Goal: Information Seeking & Learning: Check status

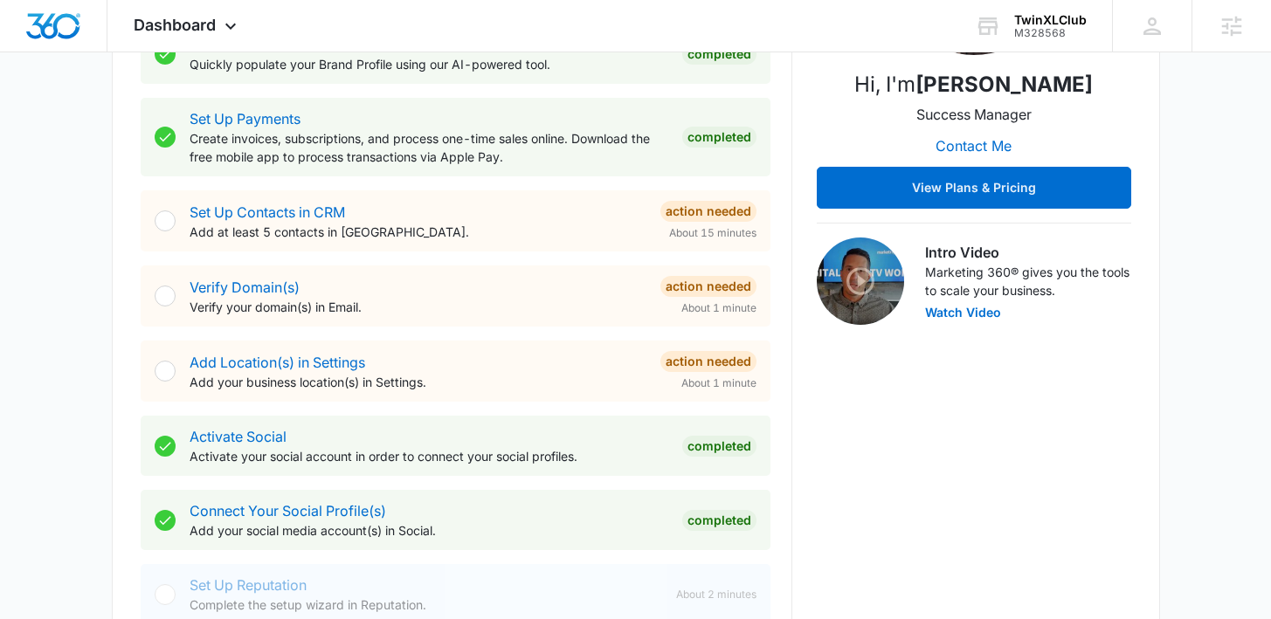
scroll to position [452, 0]
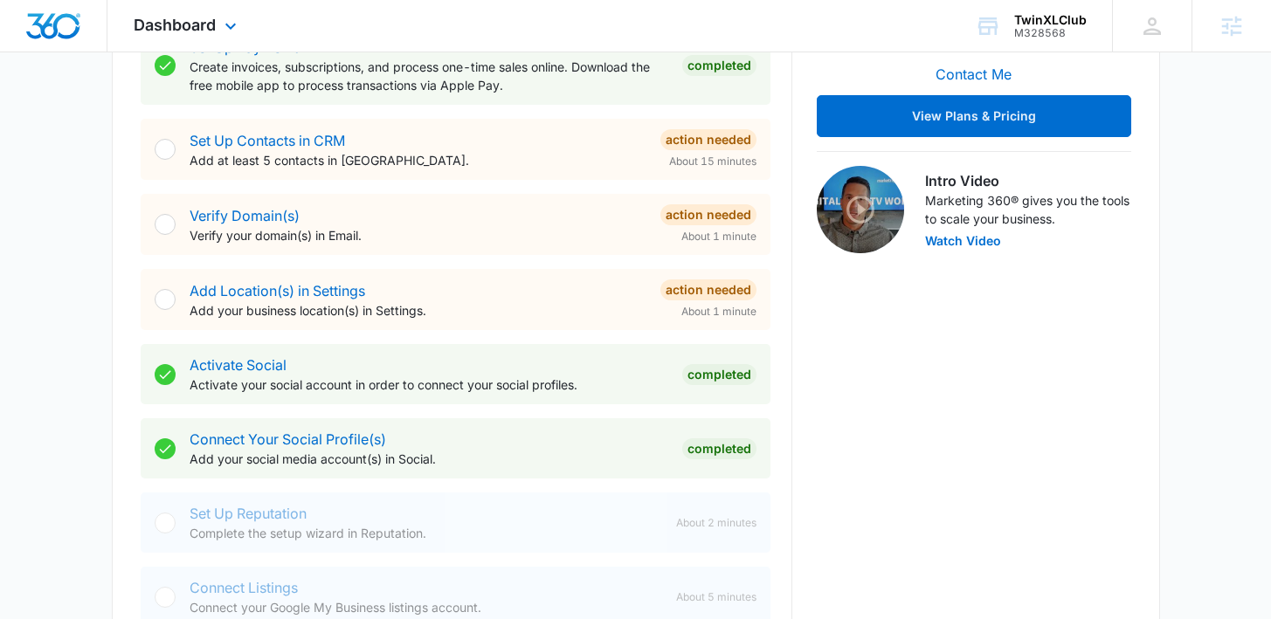
click at [217, 38] on div "Dashboard Apps Reputation Forms CRM Email Social POS Content Ads Intelligence F…" at bounding box center [187, 26] width 160 height 52
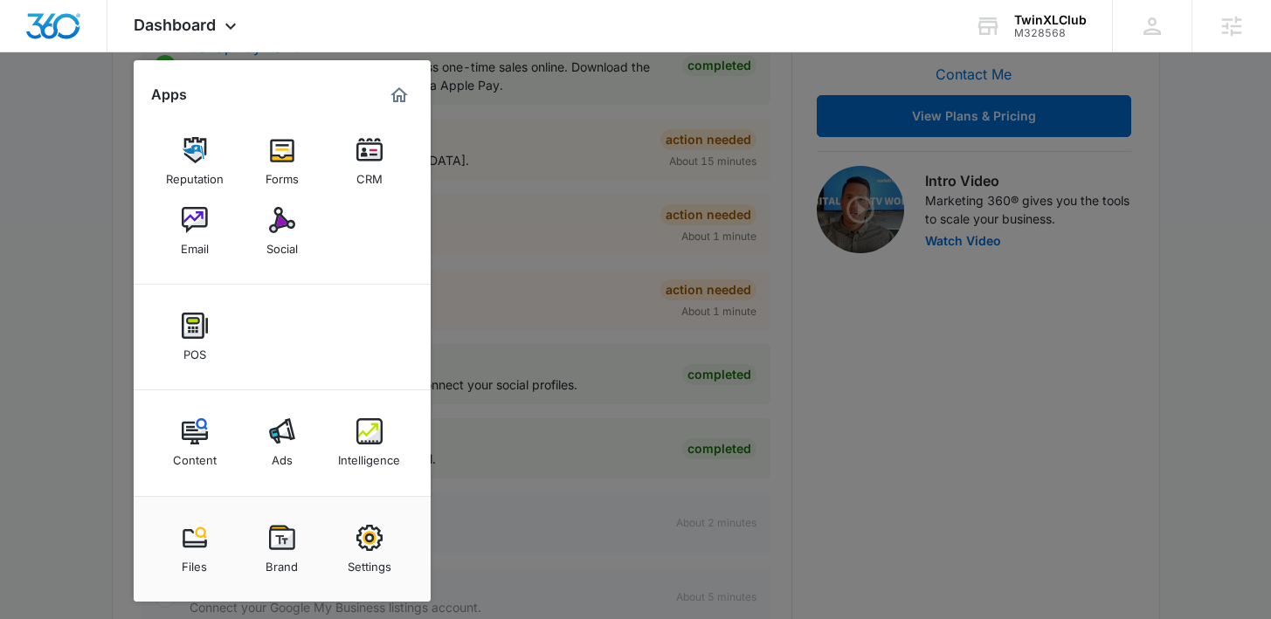
click at [357, 452] on div "Intelligence" at bounding box center [369, 456] width 62 height 23
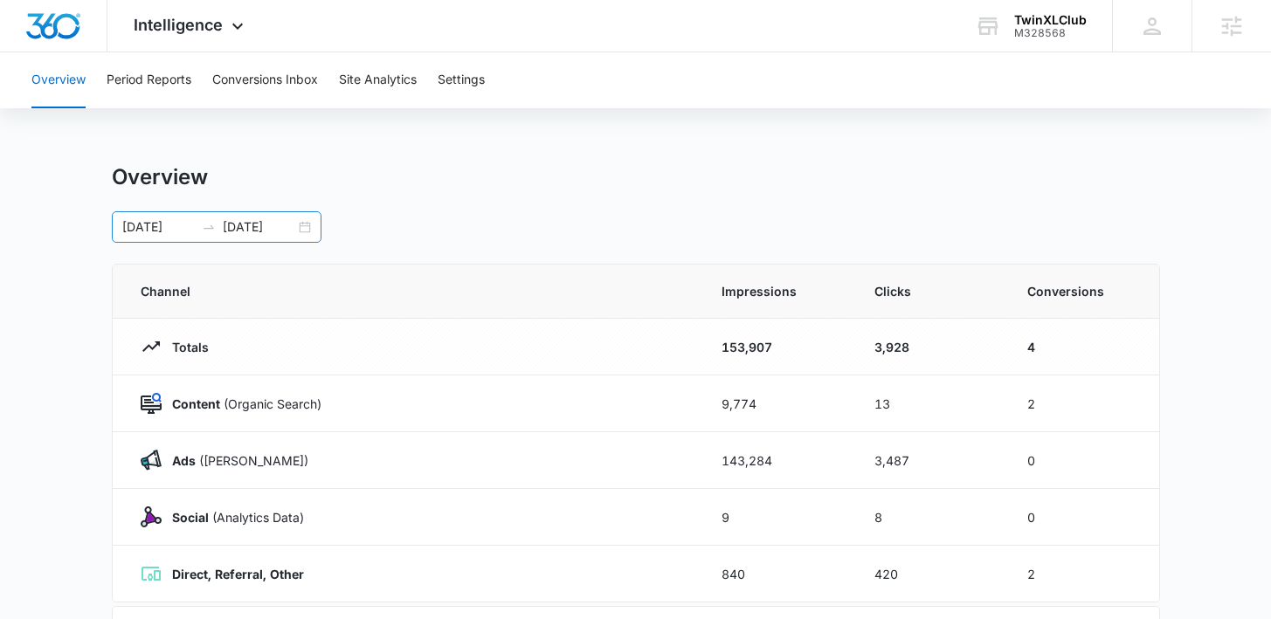
click at [307, 227] on div "04/01/2025 07/30/2025" at bounding box center [217, 226] width 210 height 31
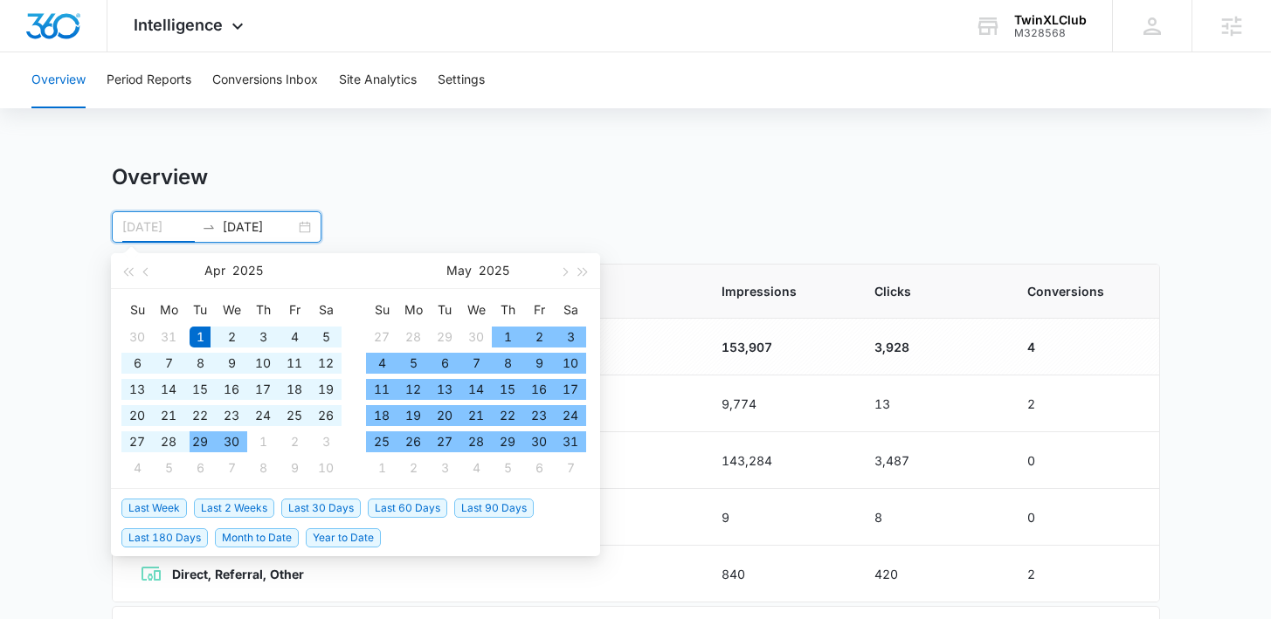
type input "04/01/2025"
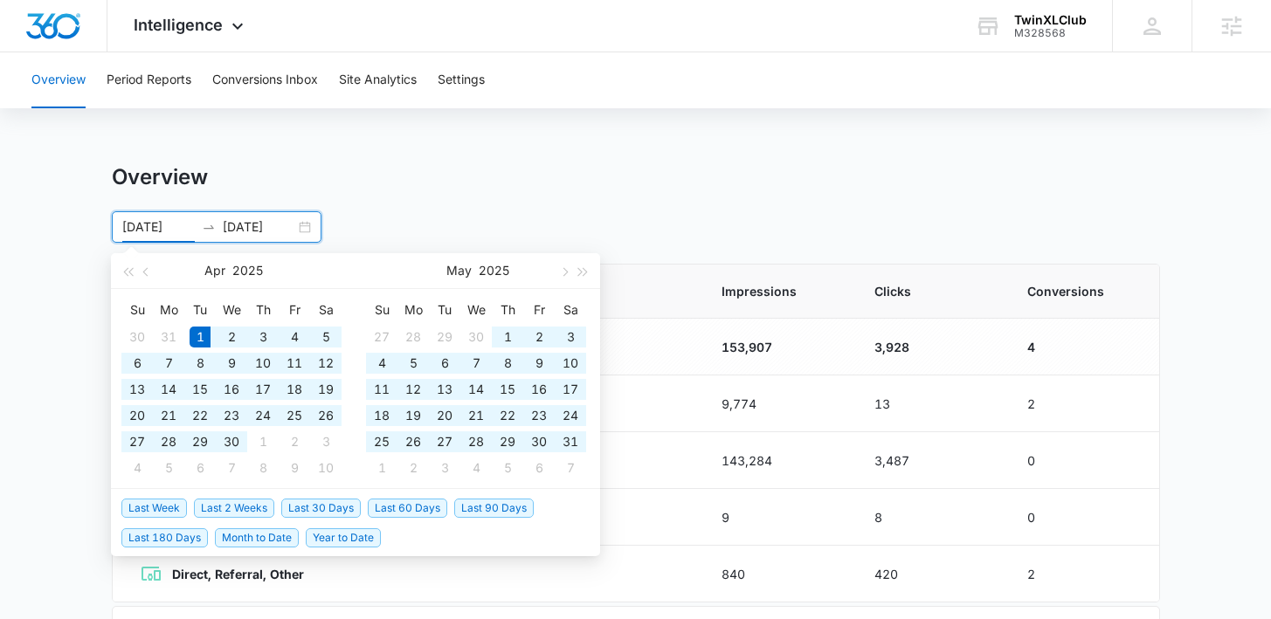
click at [300, 226] on div "04/01/2025 07/30/2025" at bounding box center [217, 226] width 210 height 31
click at [255, 232] on input "07/30/2025" at bounding box center [259, 226] width 72 height 19
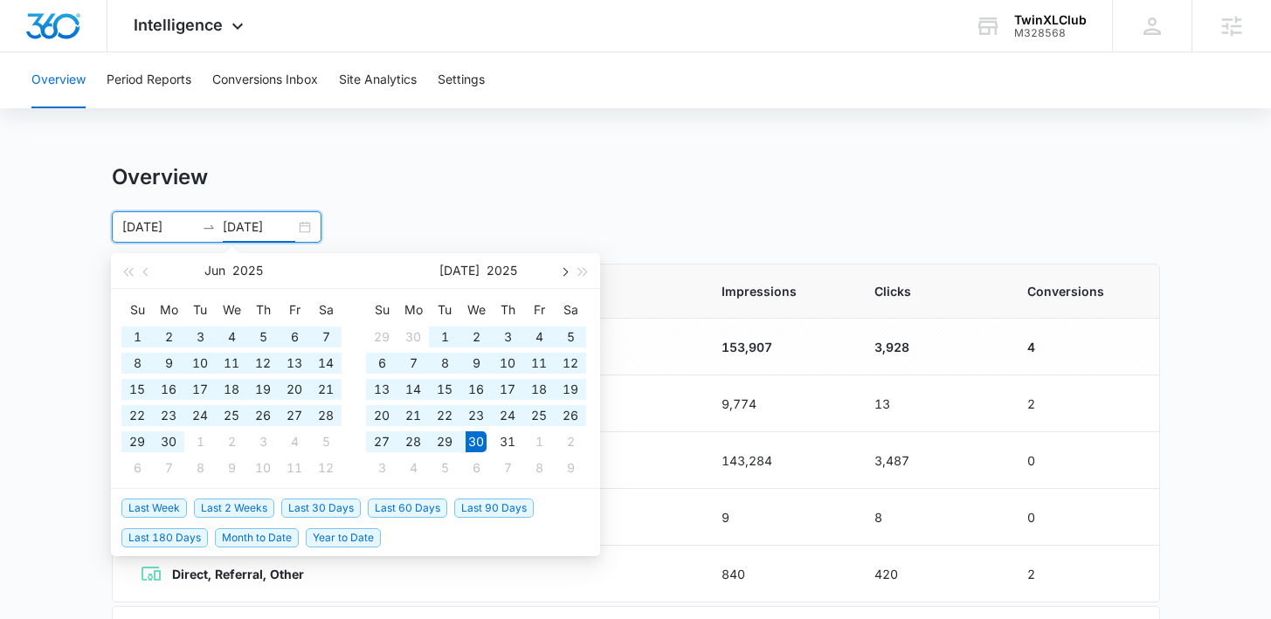
click at [559, 280] on button "button" at bounding box center [563, 270] width 19 height 35
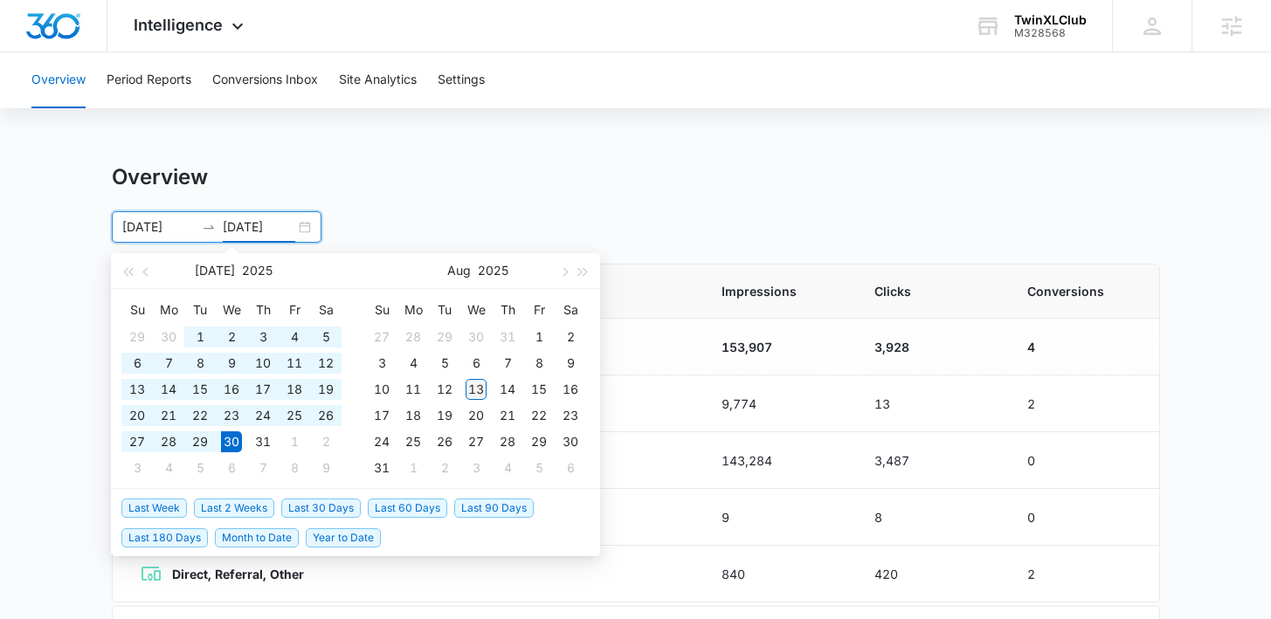
type input "08/13/2025"
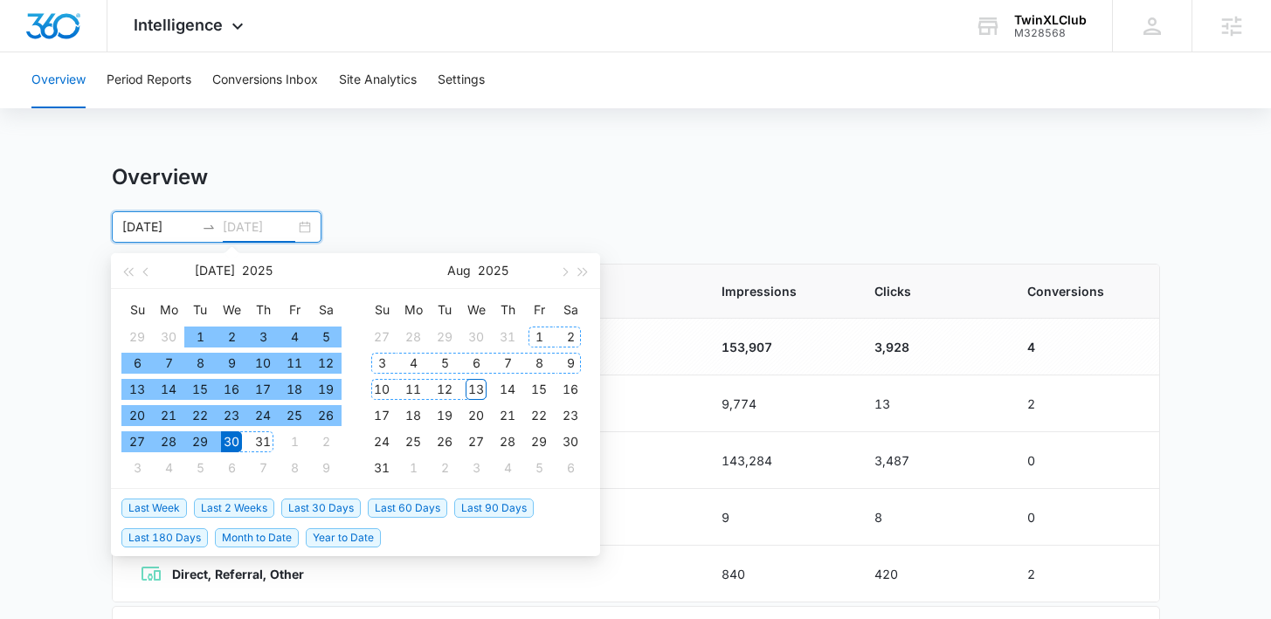
click at [478, 390] on div "13" at bounding box center [476, 389] width 21 height 21
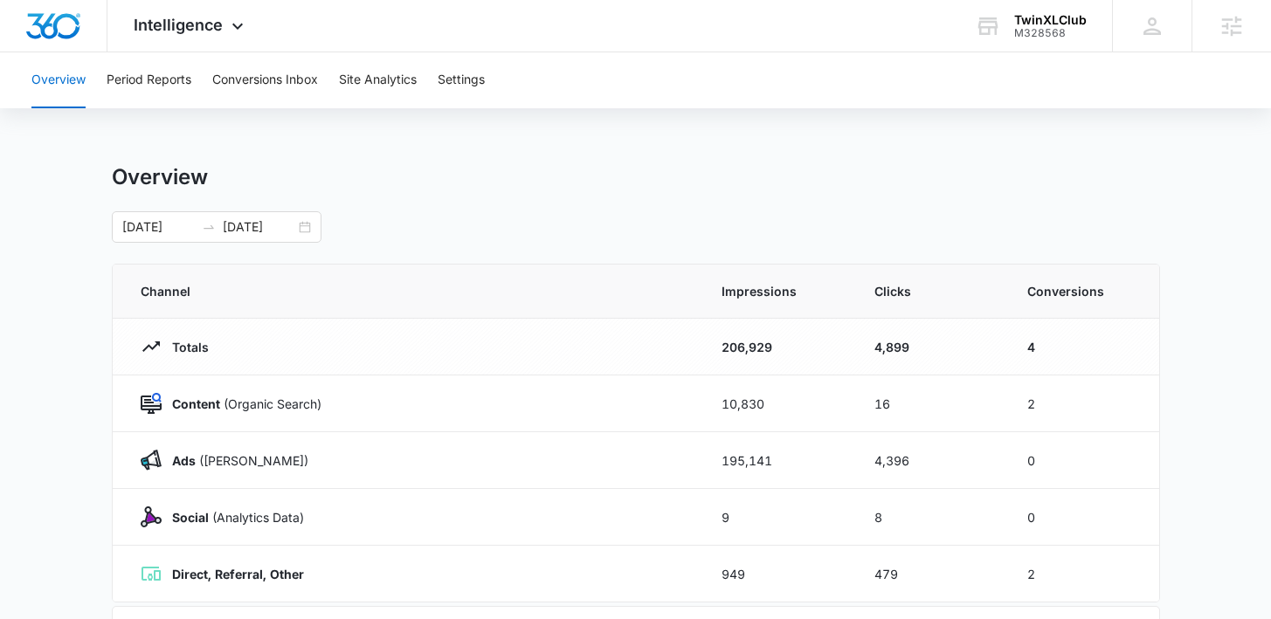
click at [1231, 281] on main "Overview 04/01/2025 08/13/2025 Jul 2025 Su Mo Tu We Th Fr Sa 29 30 1 2 3 4 5 6 …" at bounding box center [635, 622] width 1271 height 917
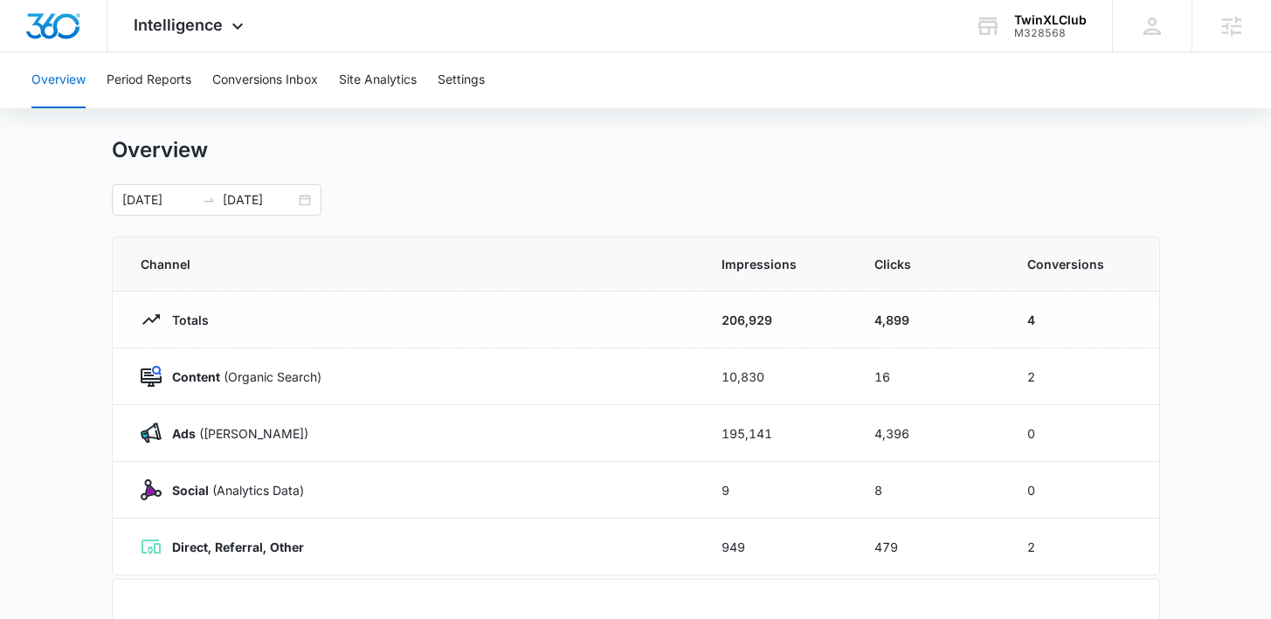
scroll to position [104, 0]
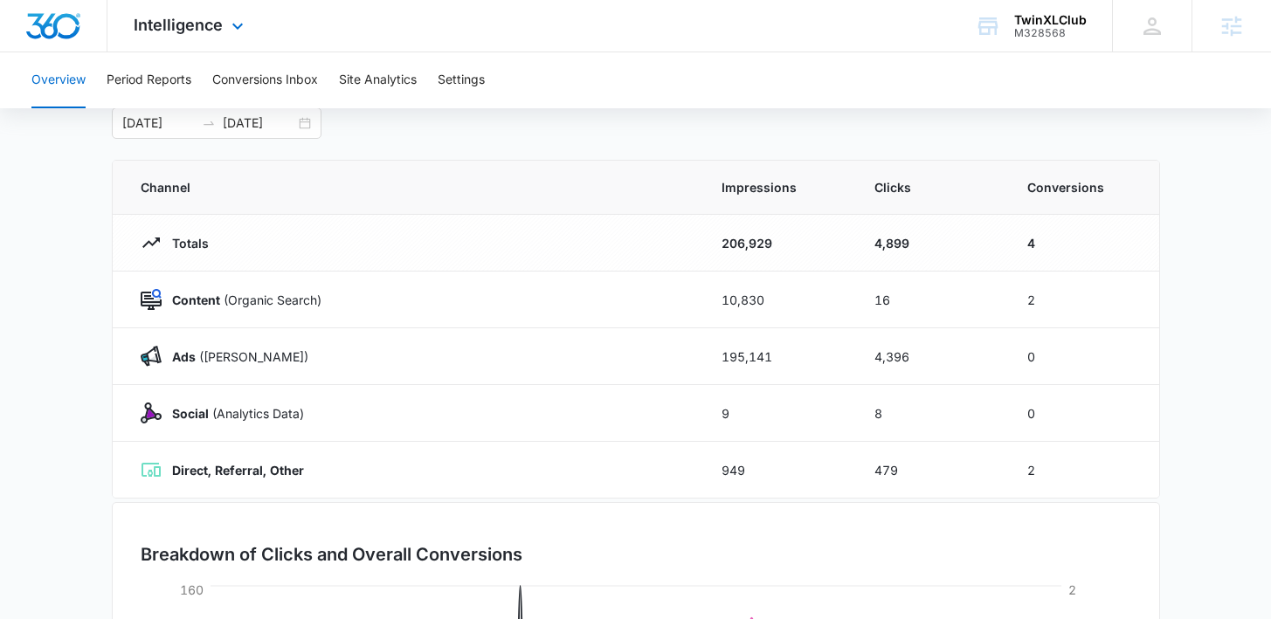
click at [196, 40] on div "Intelligence Apps Reputation Forms CRM Email Social POS Content Ads Intelligenc…" at bounding box center [190, 26] width 167 height 52
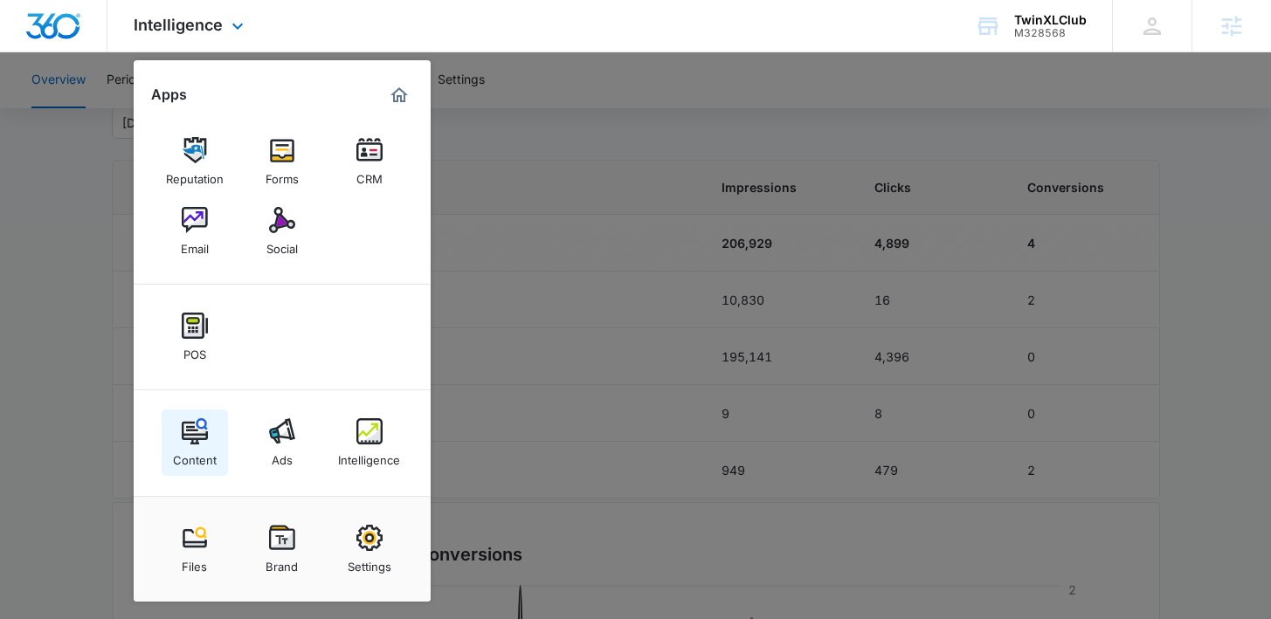
click at [201, 427] on img at bounding box center [195, 431] width 26 height 26
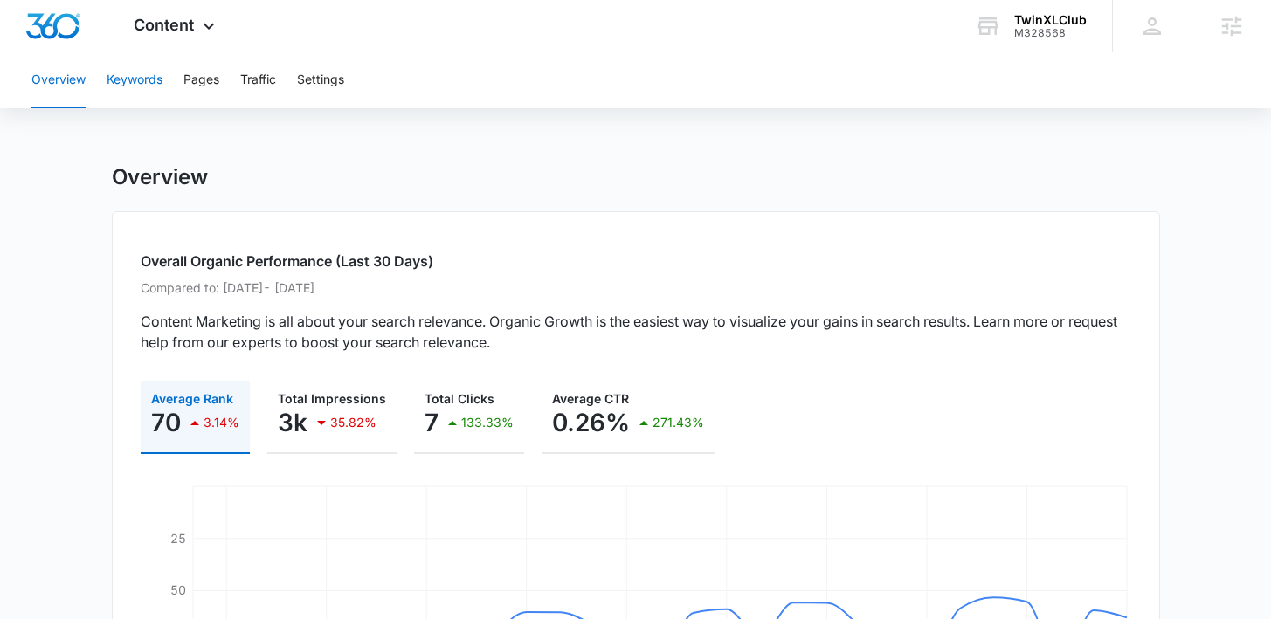
click at [148, 74] on button "Keywords" at bounding box center [135, 80] width 56 height 56
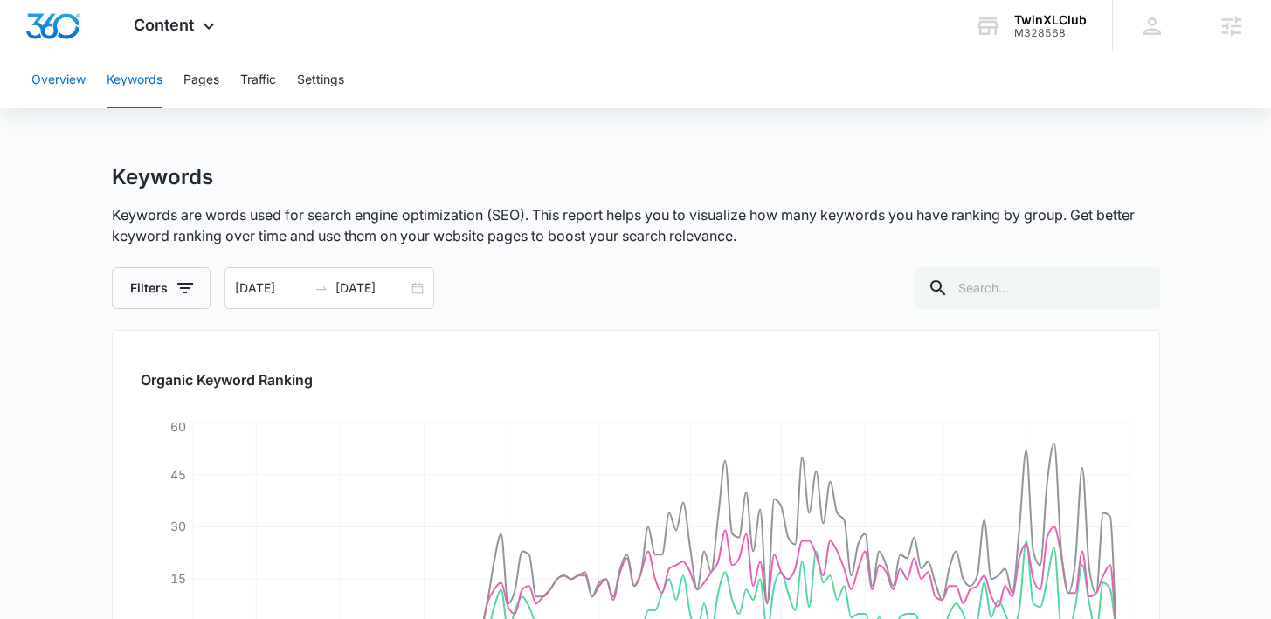
click at [46, 85] on button "Overview" at bounding box center [58, 80] width 54 height 56
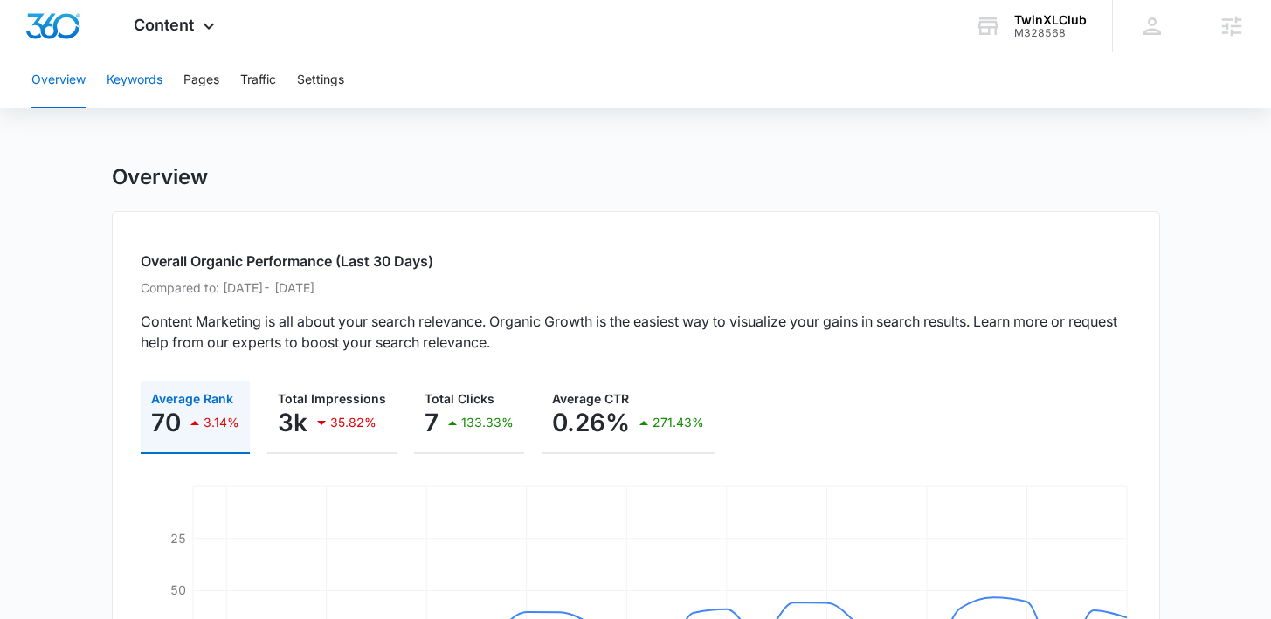
click at [123, 80] on button "Keywords" at bounding box center [135, 80] width 56 height 56
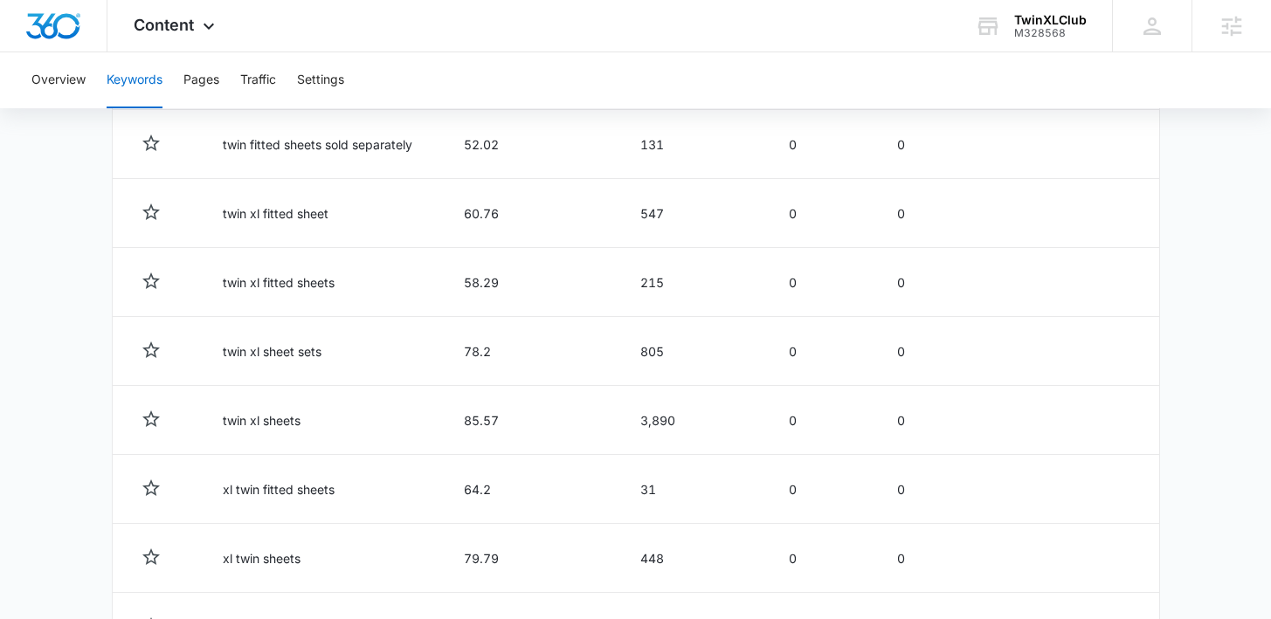
scroll to position [996, 0]
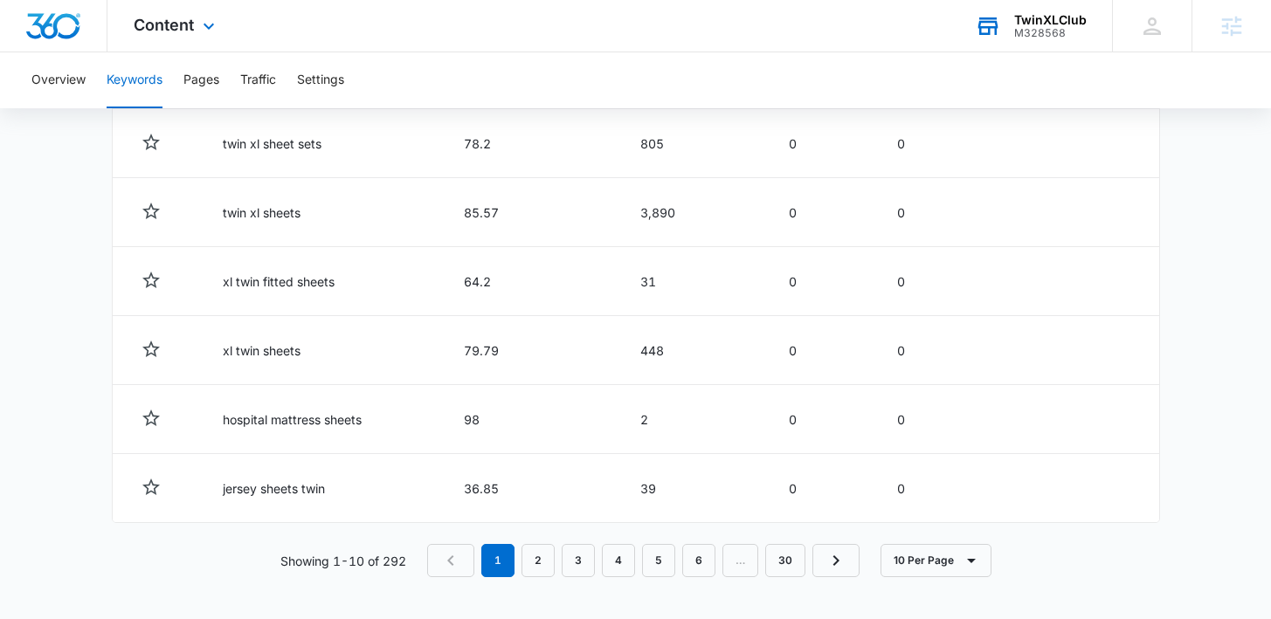
click at [1048, 30] on div "M328568" at bounding box center [1050, 33] width 72 height 12
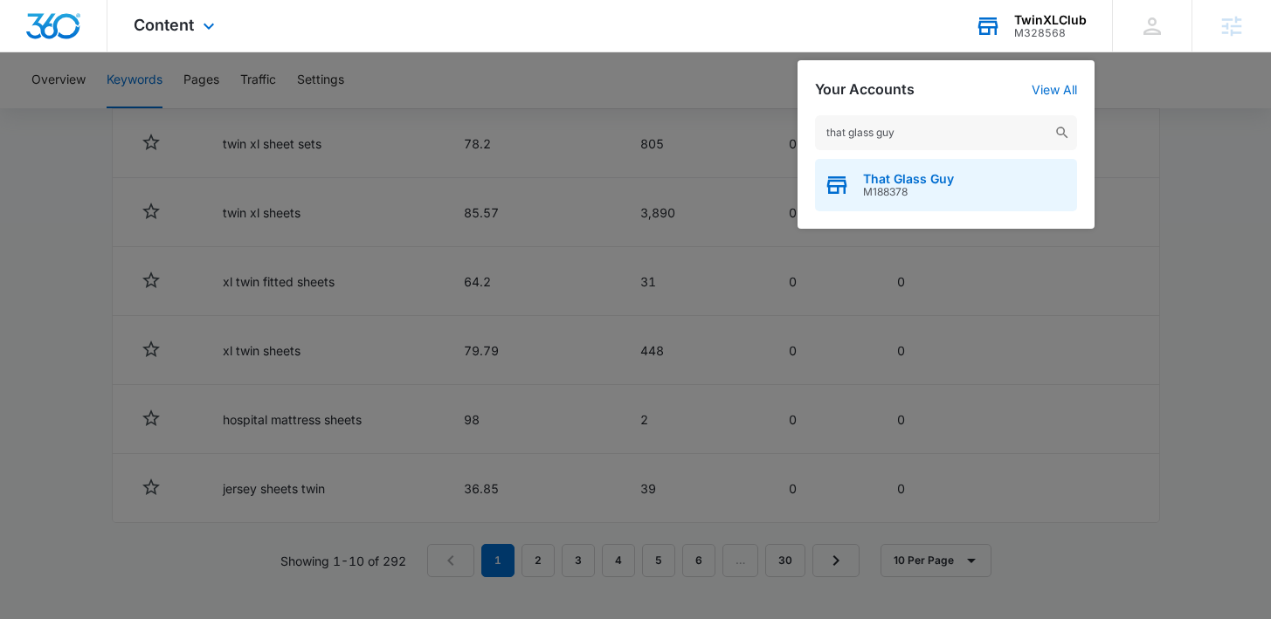
type input "that glass guy"
click at [880, 179] on span "That Glass Guy" at bounding box center [908, 179] width 91 height 14
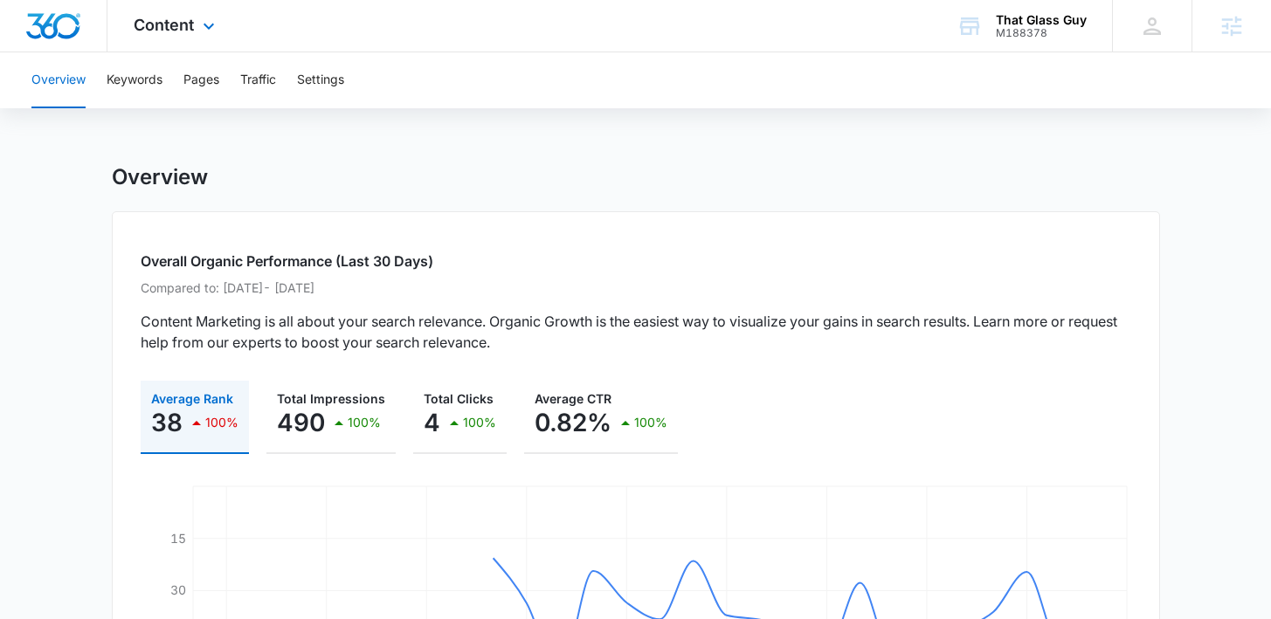
click at [162, 47] on div "Content Apps Reputation Websites Forms CRM Email Social POS Content Ads Intelli…" at bounding box center [176, 26] width 138 height 52
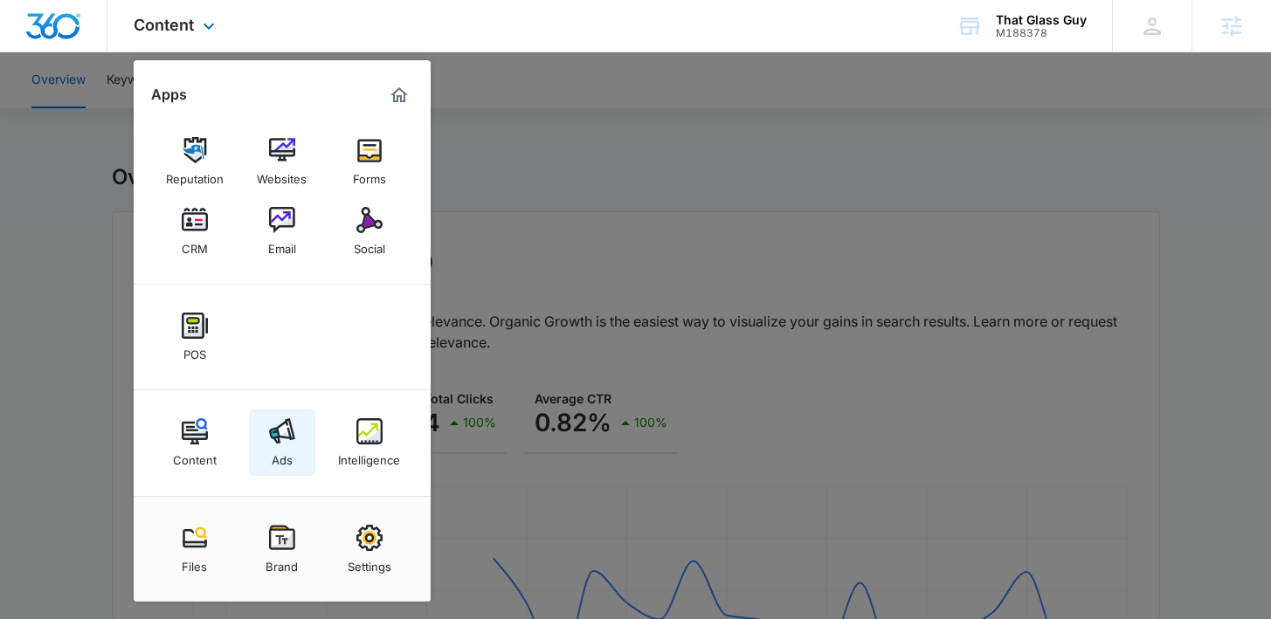
click at [280, 447] on div "Ads" at bounding box center [282, 456] width 21 height 23
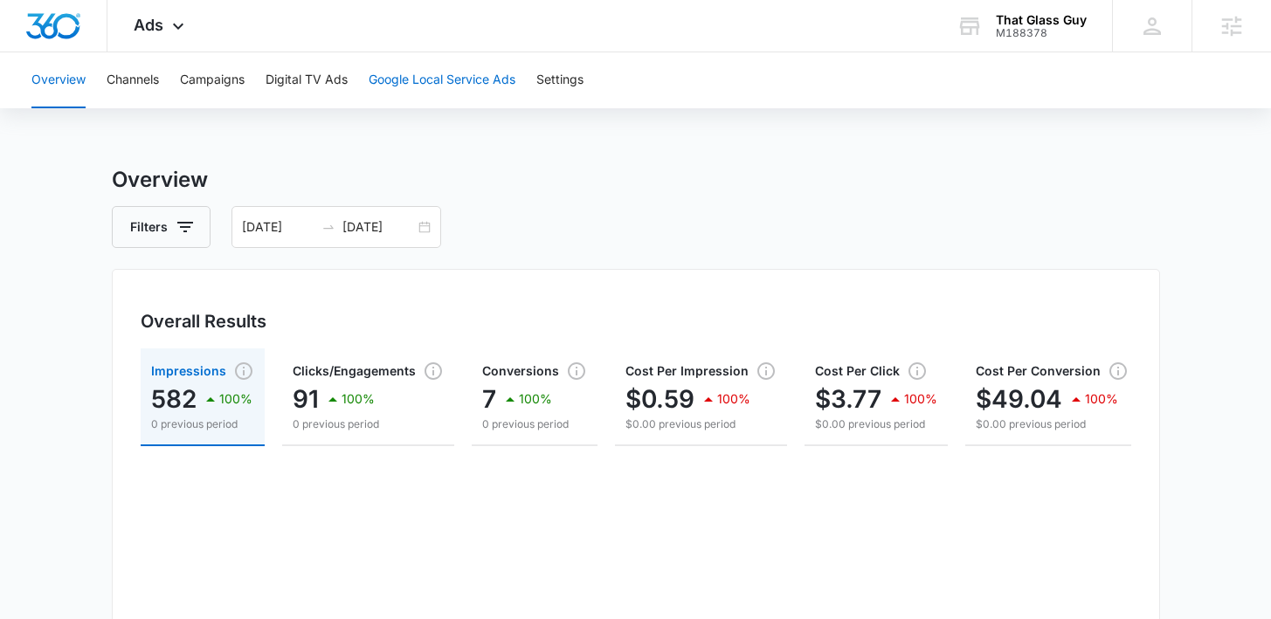
click at [428, 79] on button "Google Local Service Ads" at bounding box center [442, 80] width 147 height 56
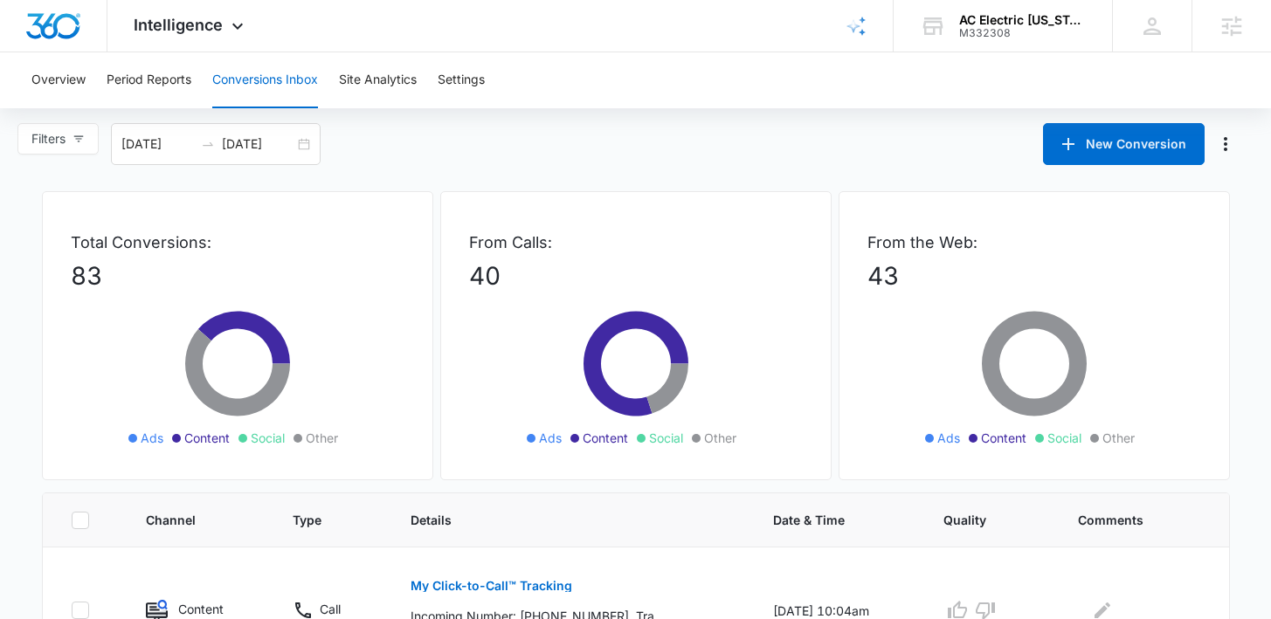
scroll to position [3, 0]
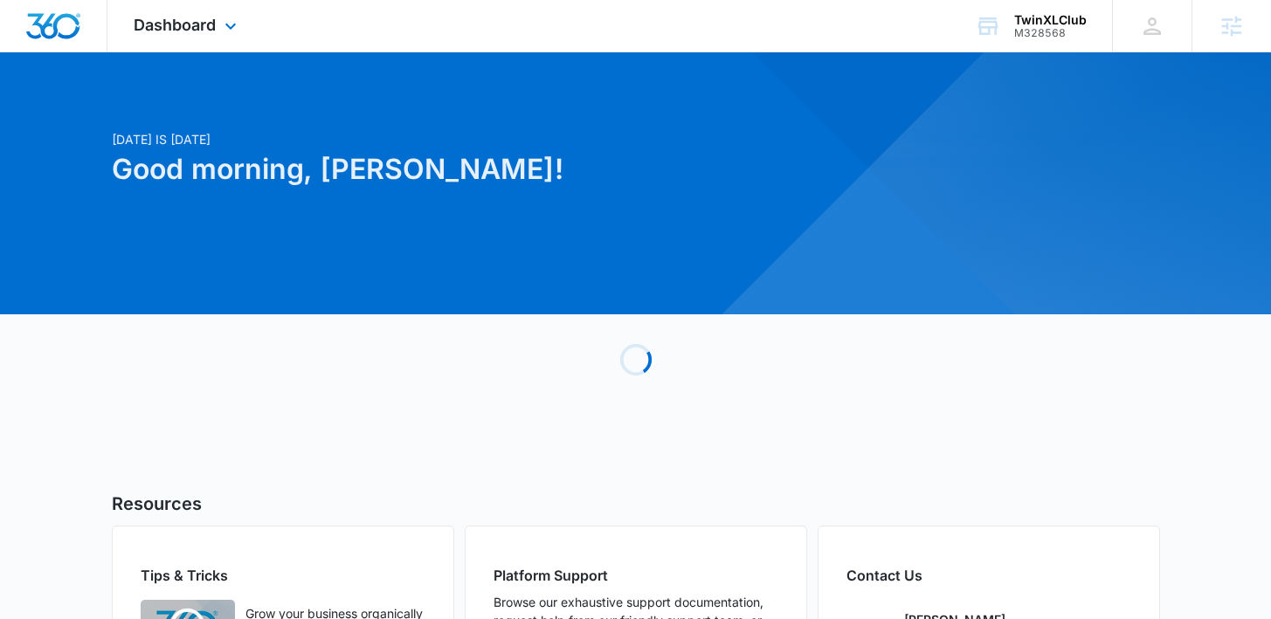
click at [239, 38] on div "Dashboard Apps Reputation Forms CRM Email Social POS Content Ads Intelligence F…" at bounding box center [187, 26] width 160 height 52
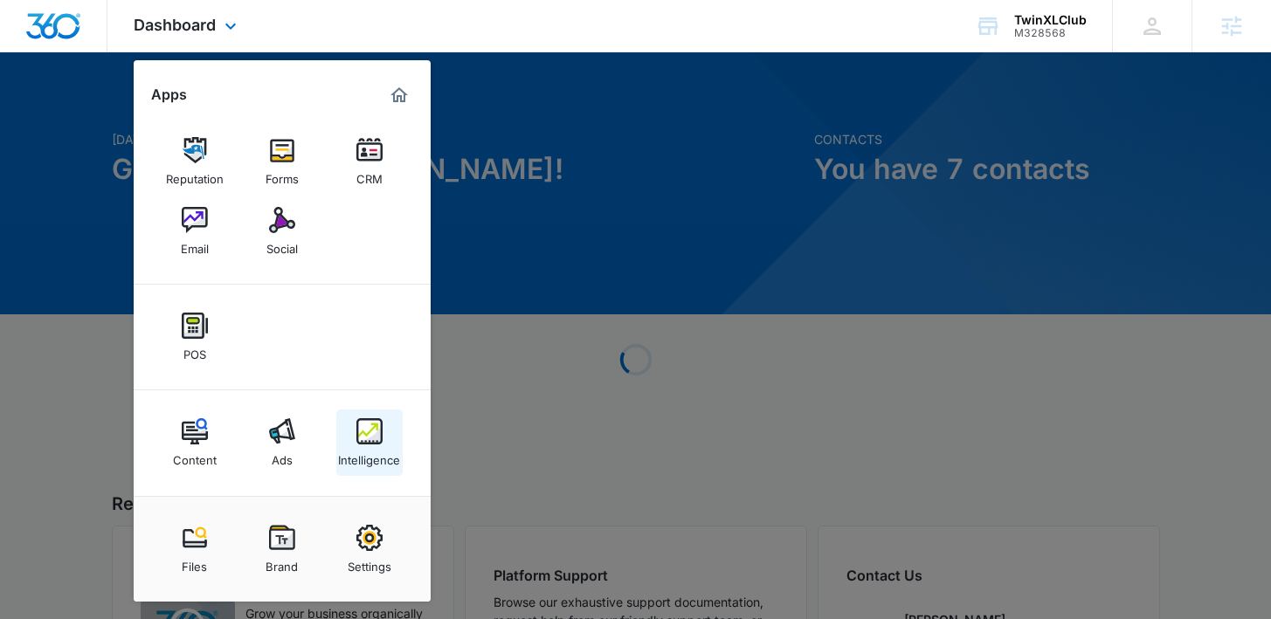
click at [345, 459] on div "Intelligence" at bounding box center [369, 456] width 62 height 23
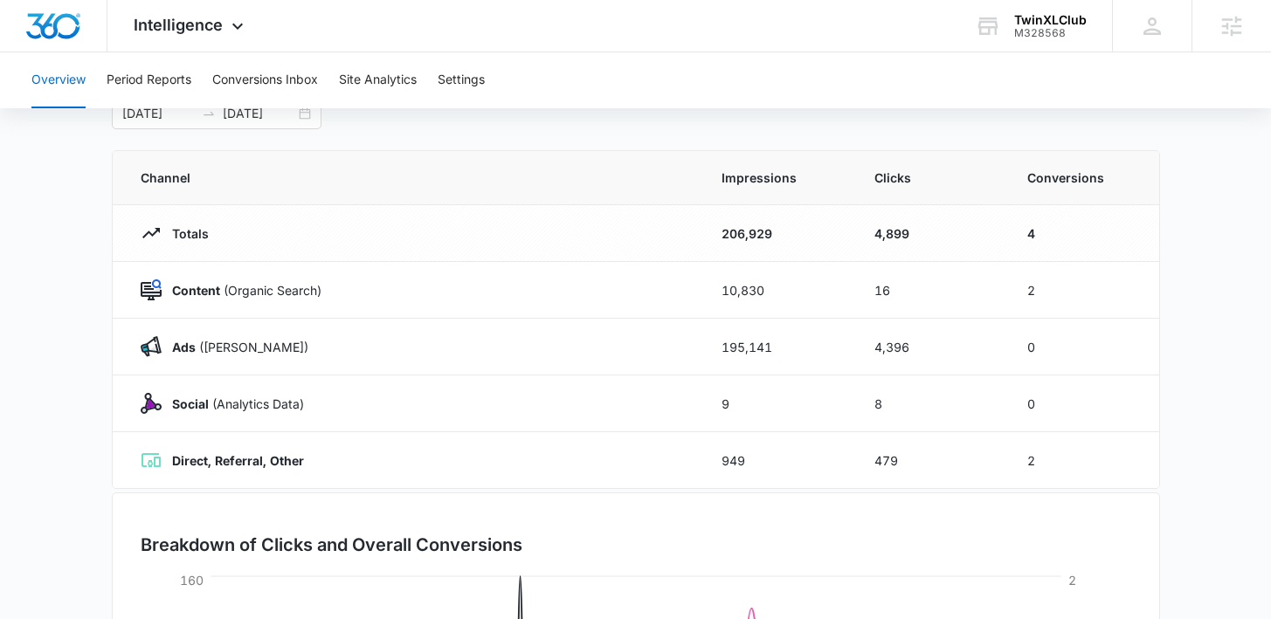
scroll to position [107, 0]
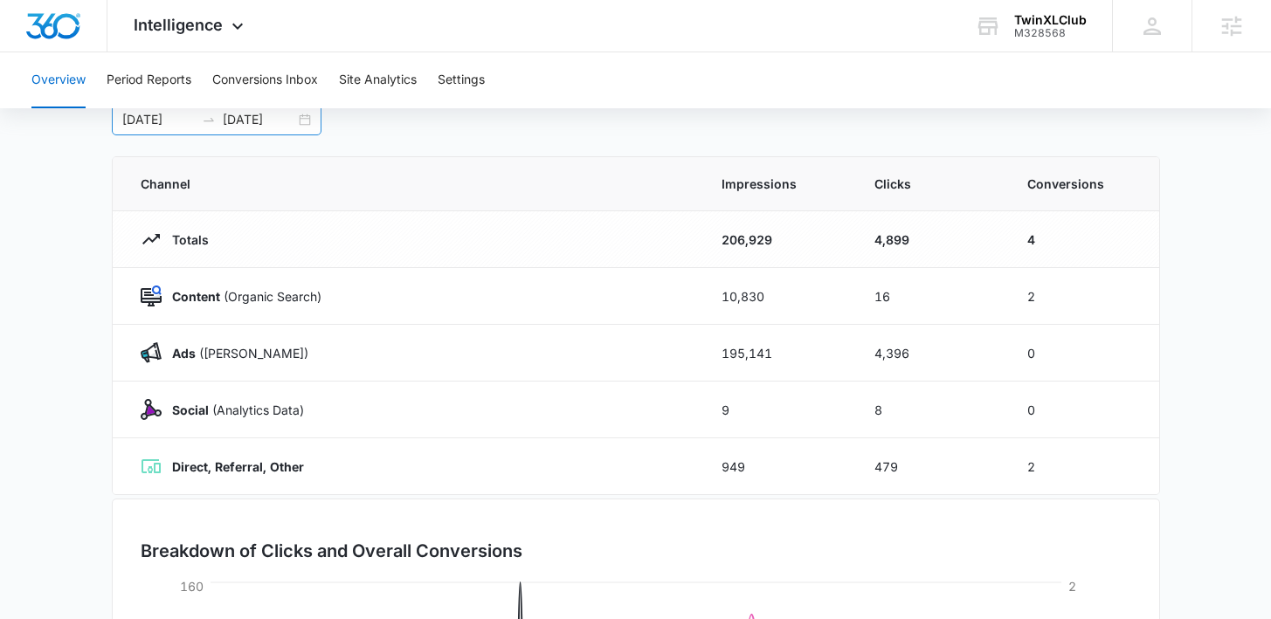
click at [304, 127] on div "04/01/2025 08/13/2025" at bounding box center [217, 119] width 210 height 31
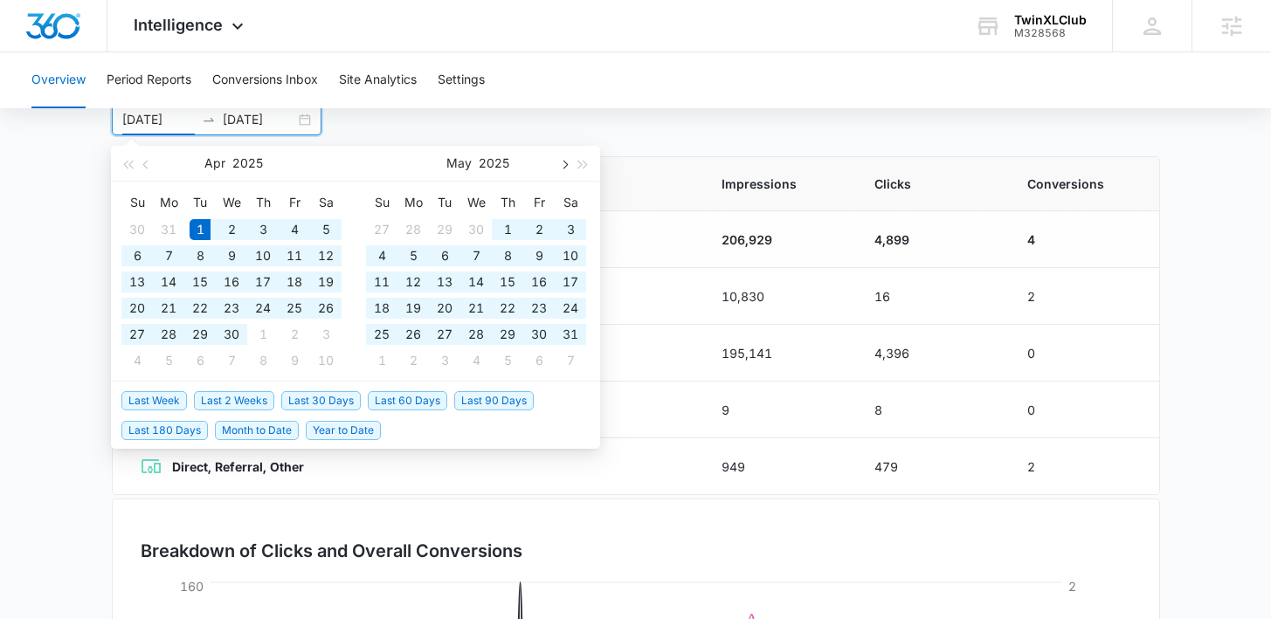
click at [560, 159] on button "button" at bounding box center [563, 163] width 19 height 35
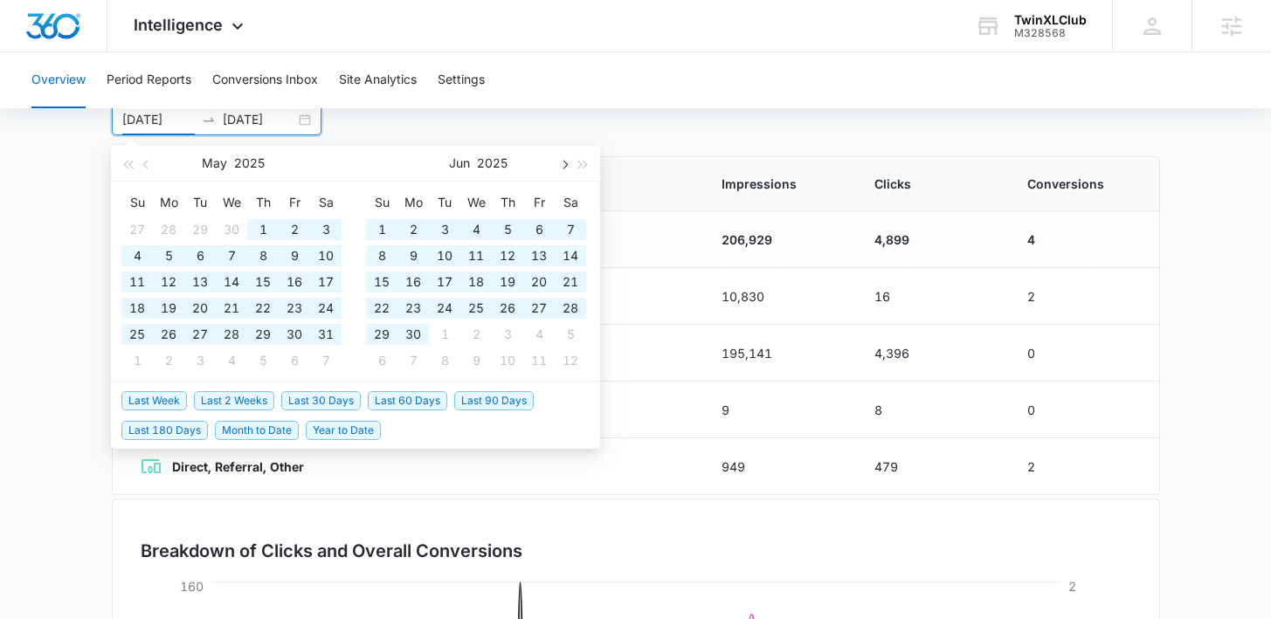
click at [560, 159] on button "button" at bounding box center [563, 163] width 19 height 35
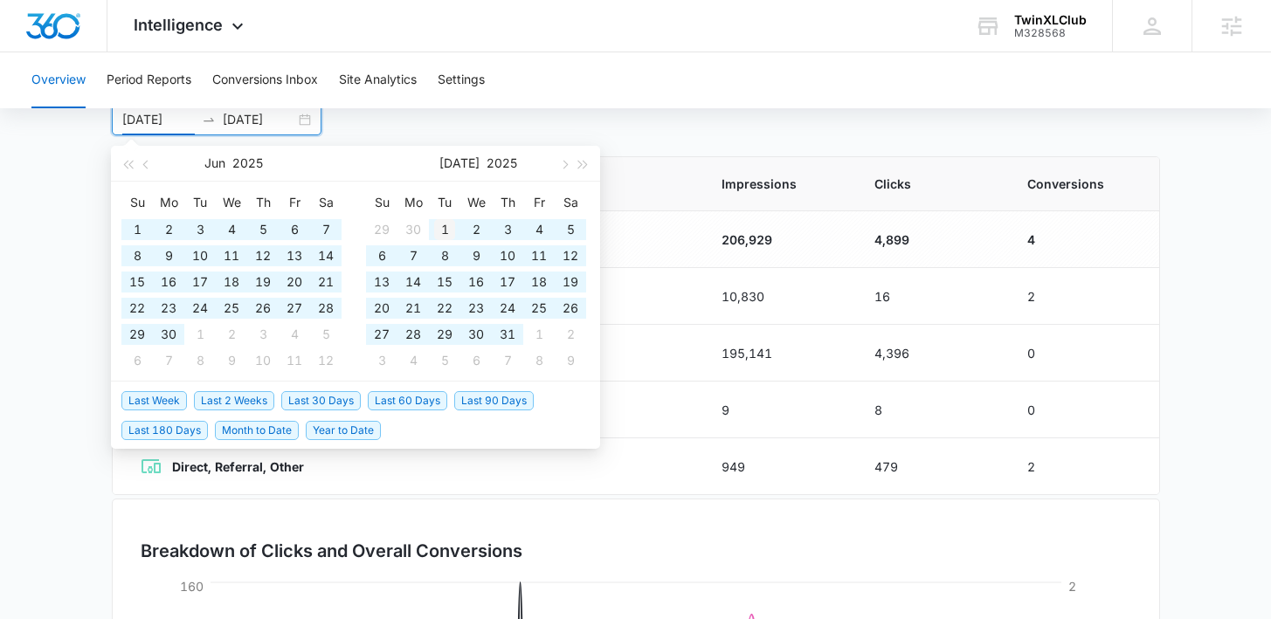
type input "07/01/2025"
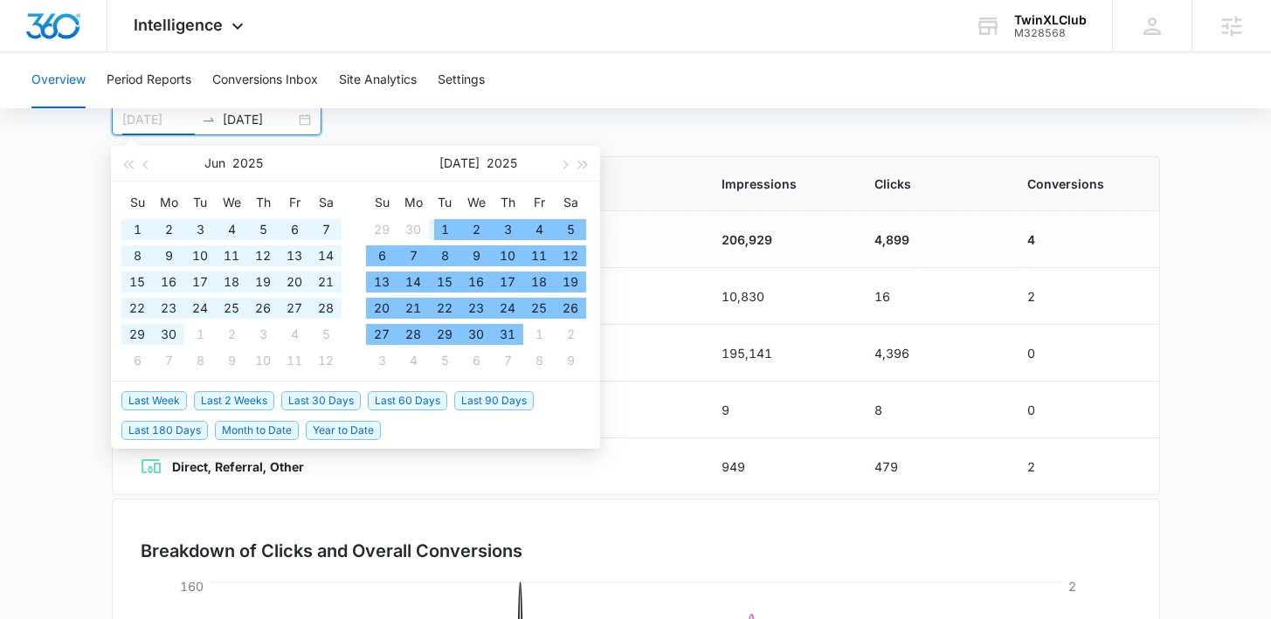
click at [442, 231] on div "1" at bounding box center [444, 229] width 21 height 21
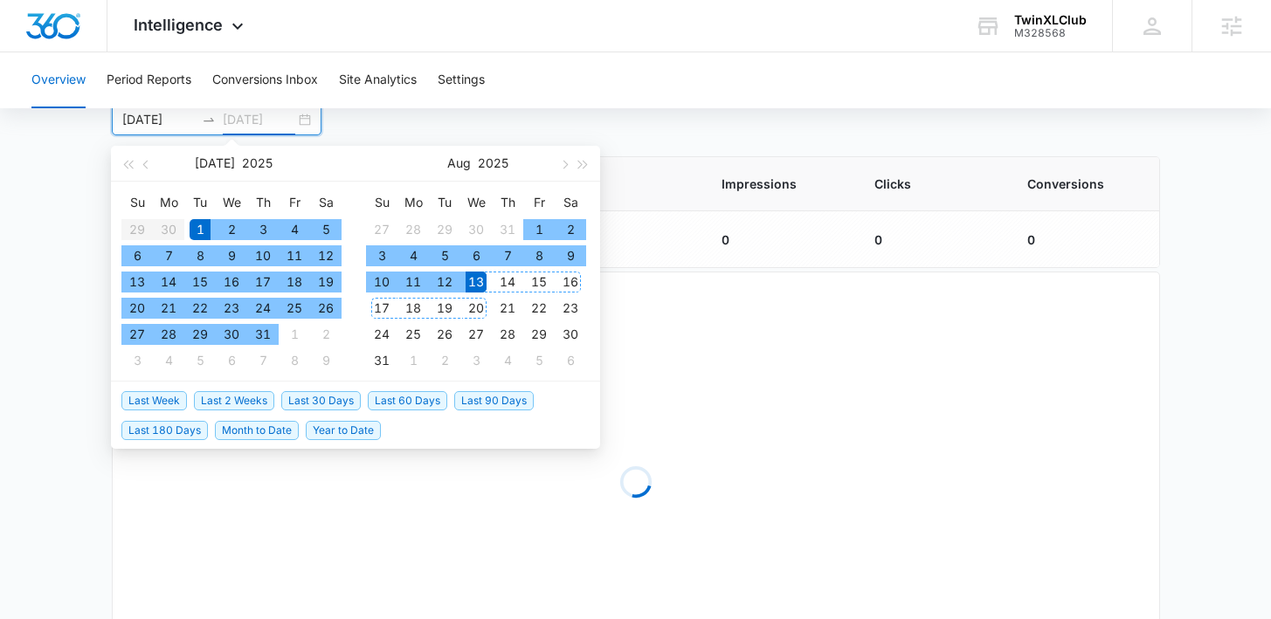
type input "08/13/2025"
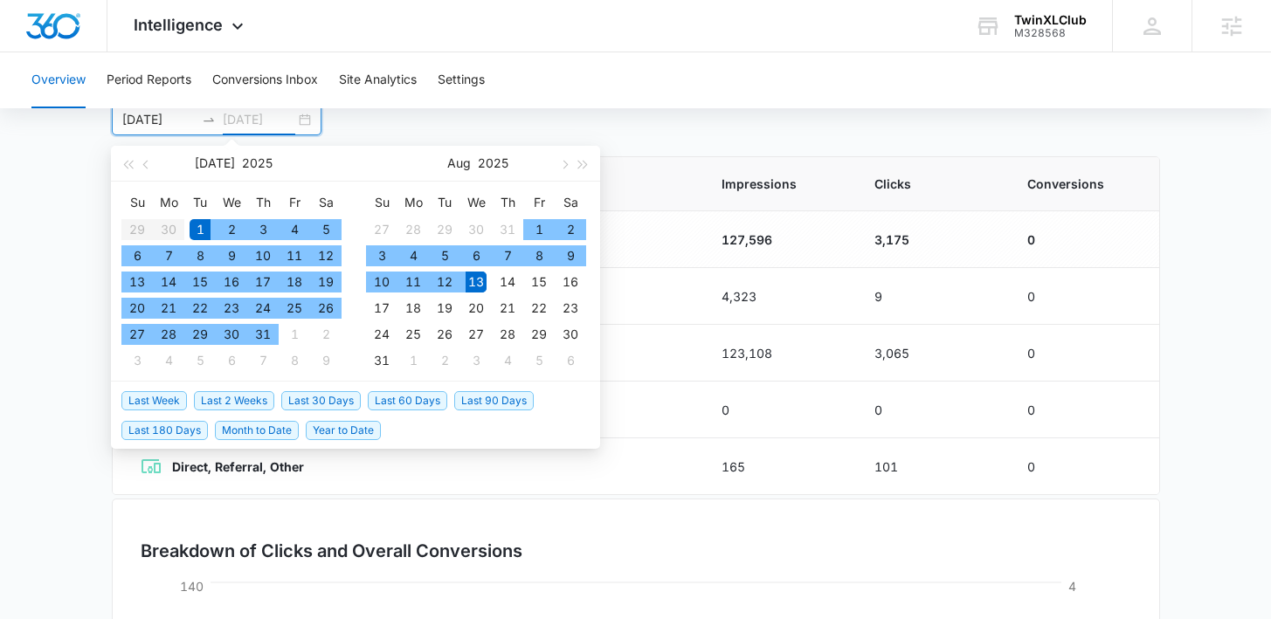
click at [480, 288] on div "13" at bounding box center [476, 282] width 21 height 21
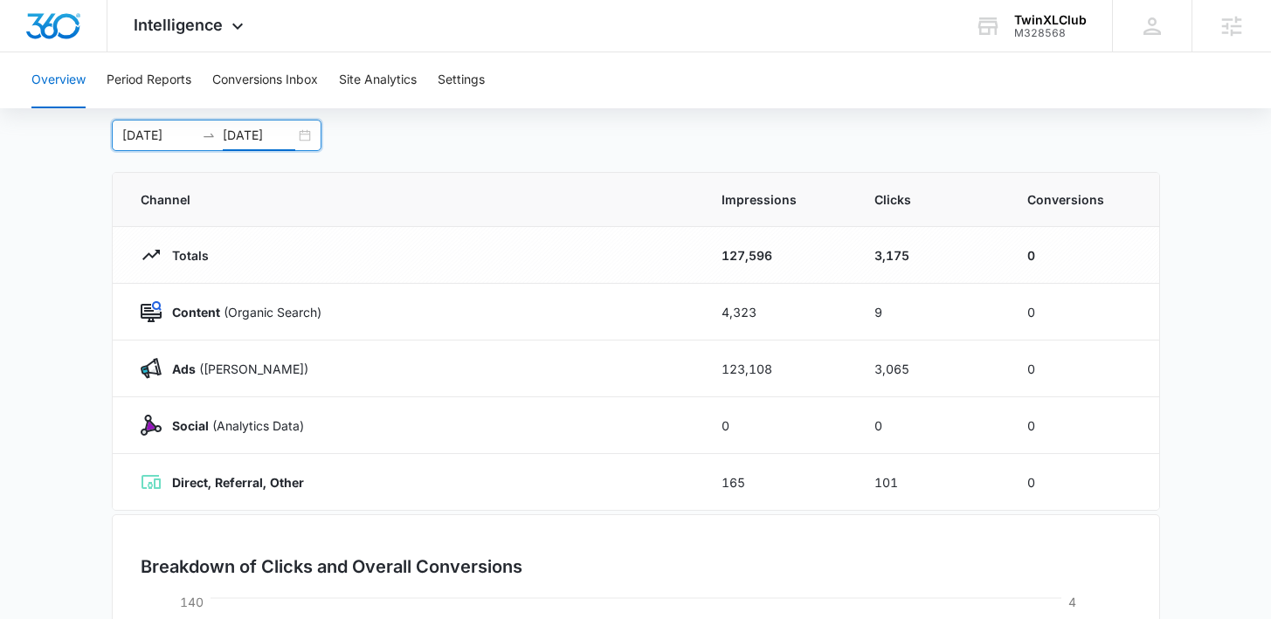
scroll to position [85, 0]
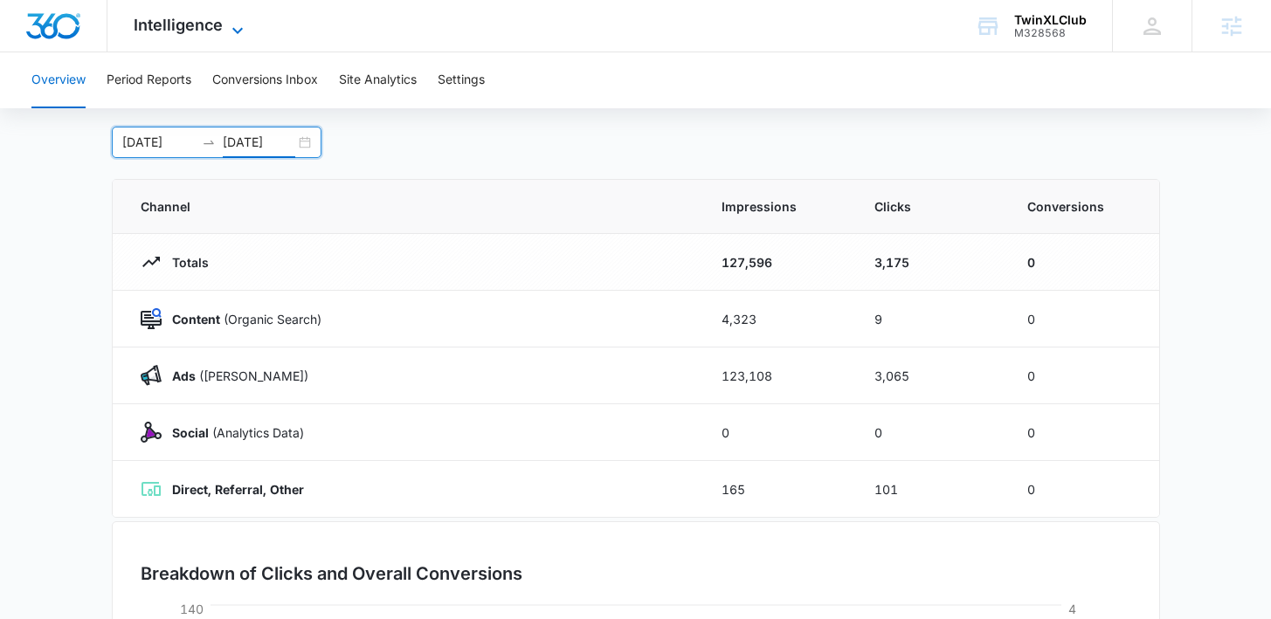
click at [174, 26] on span "Intelligence" at bounding box center [178, 25] width 89 height 18
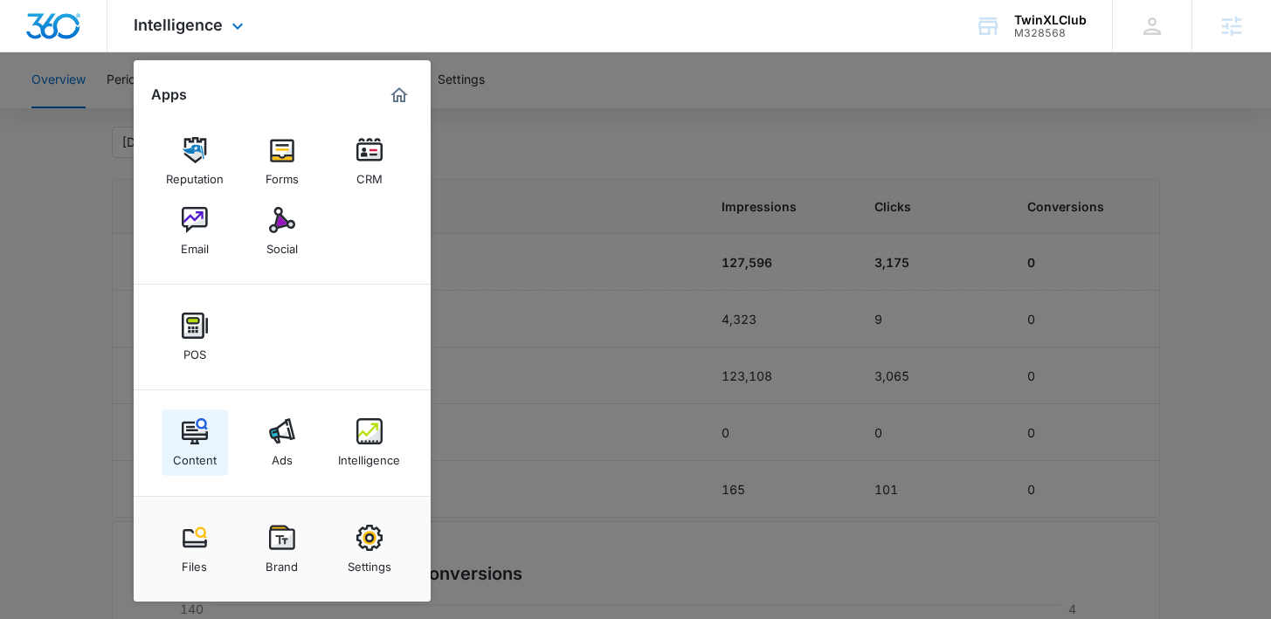
click at [215, 433] on link "Content" at bounding box center [195, 443] width 66 height 66
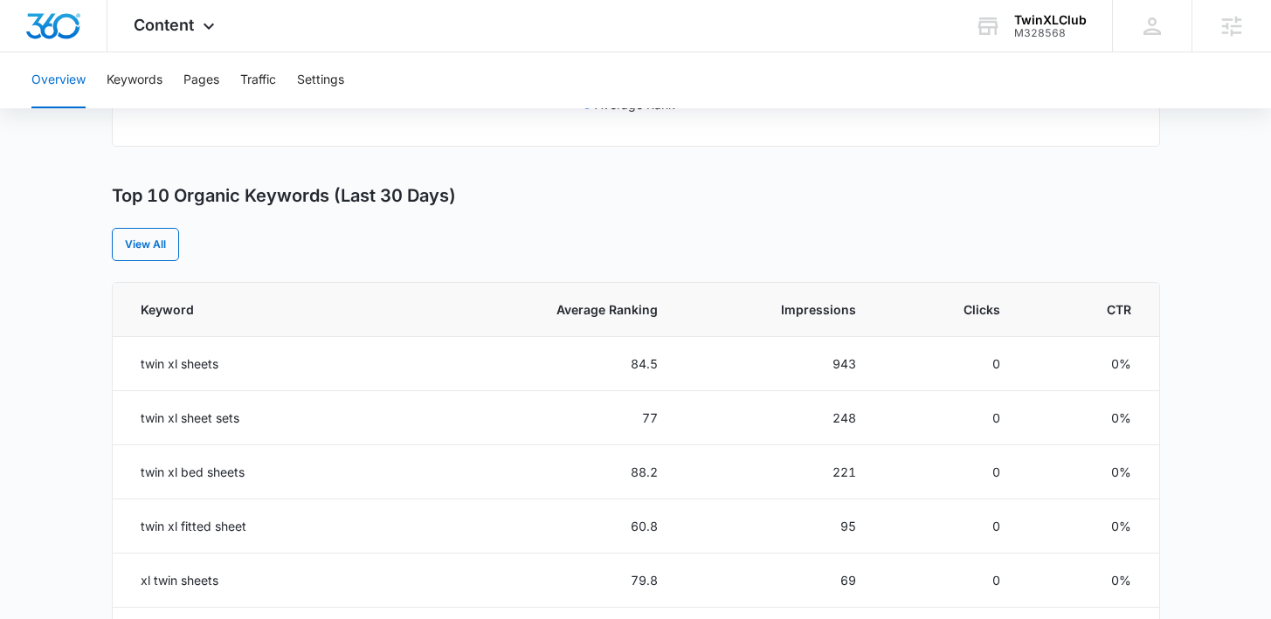
scroll to position [336, 0]
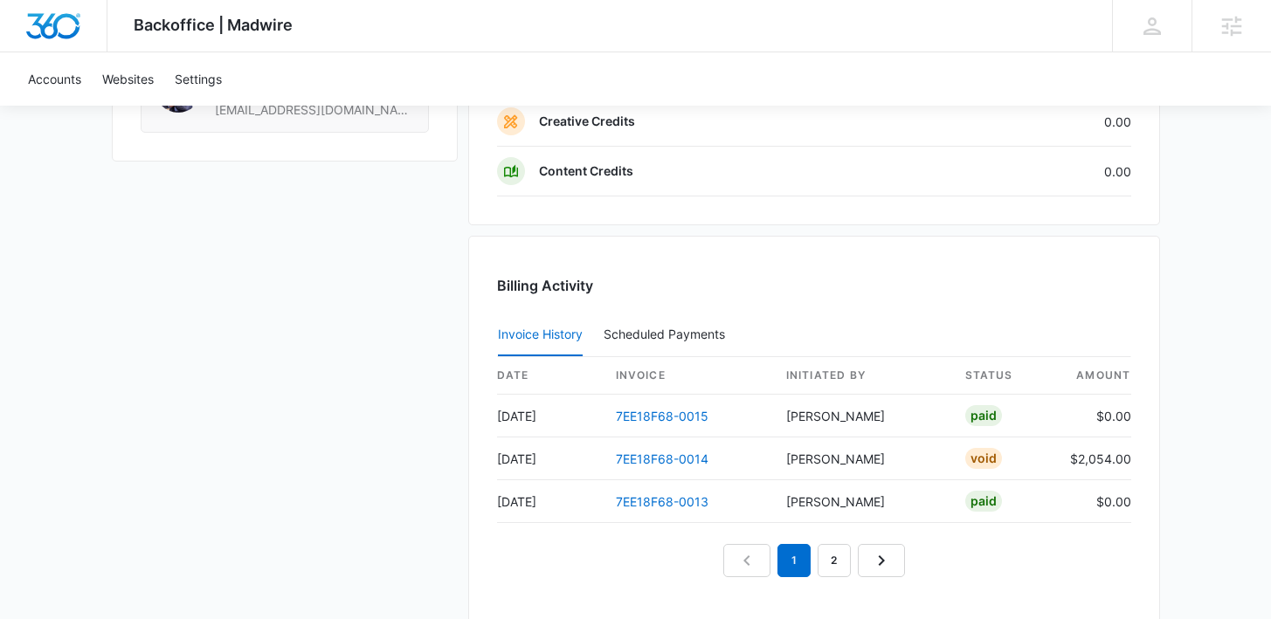
scroll to position [1595, 0]
